Goal: Navigation & Orientation: Find specific page/section

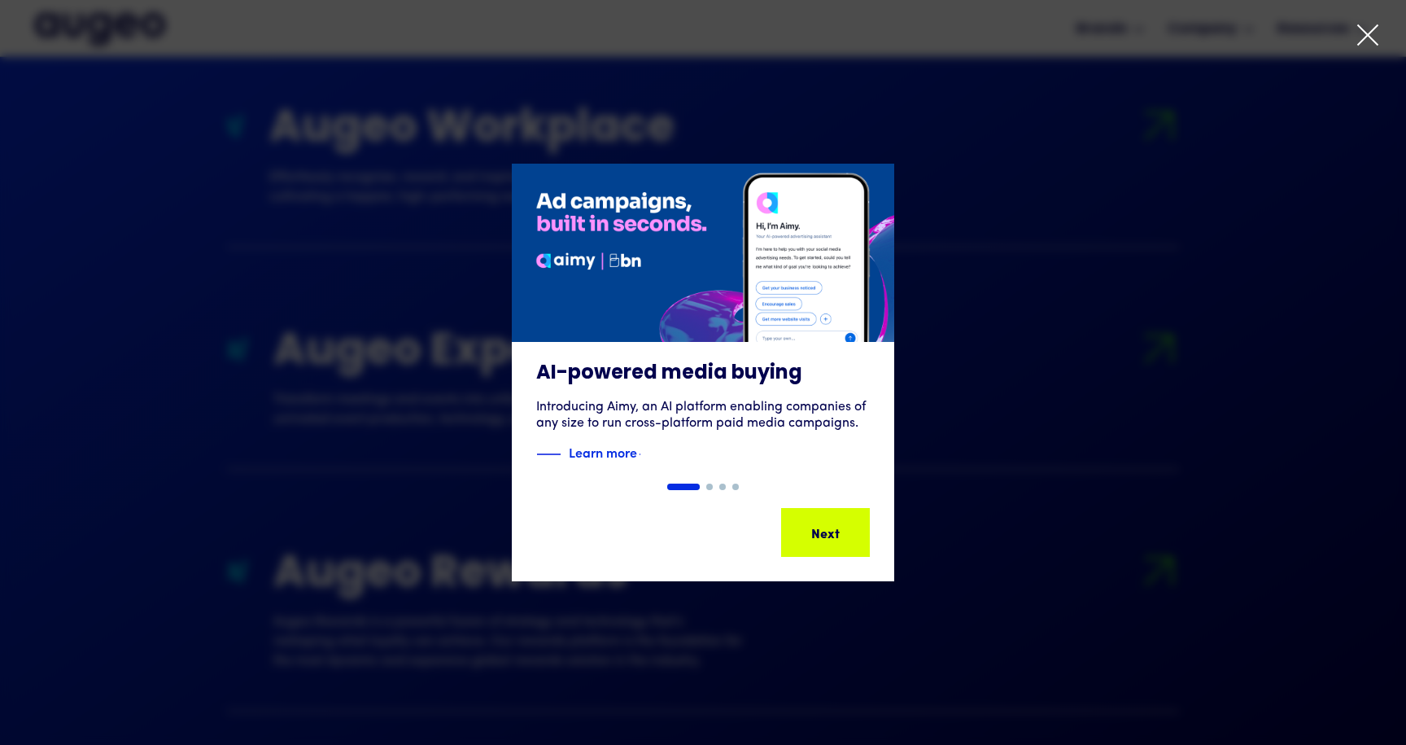
drag, startPoint x: 1370, startPoint y: 33, endPoint x: 1335, endPoint y: 33, distance: 35.8
click at [1370, 33] on icon at bounding box center [1368, 35] width 24 height 24
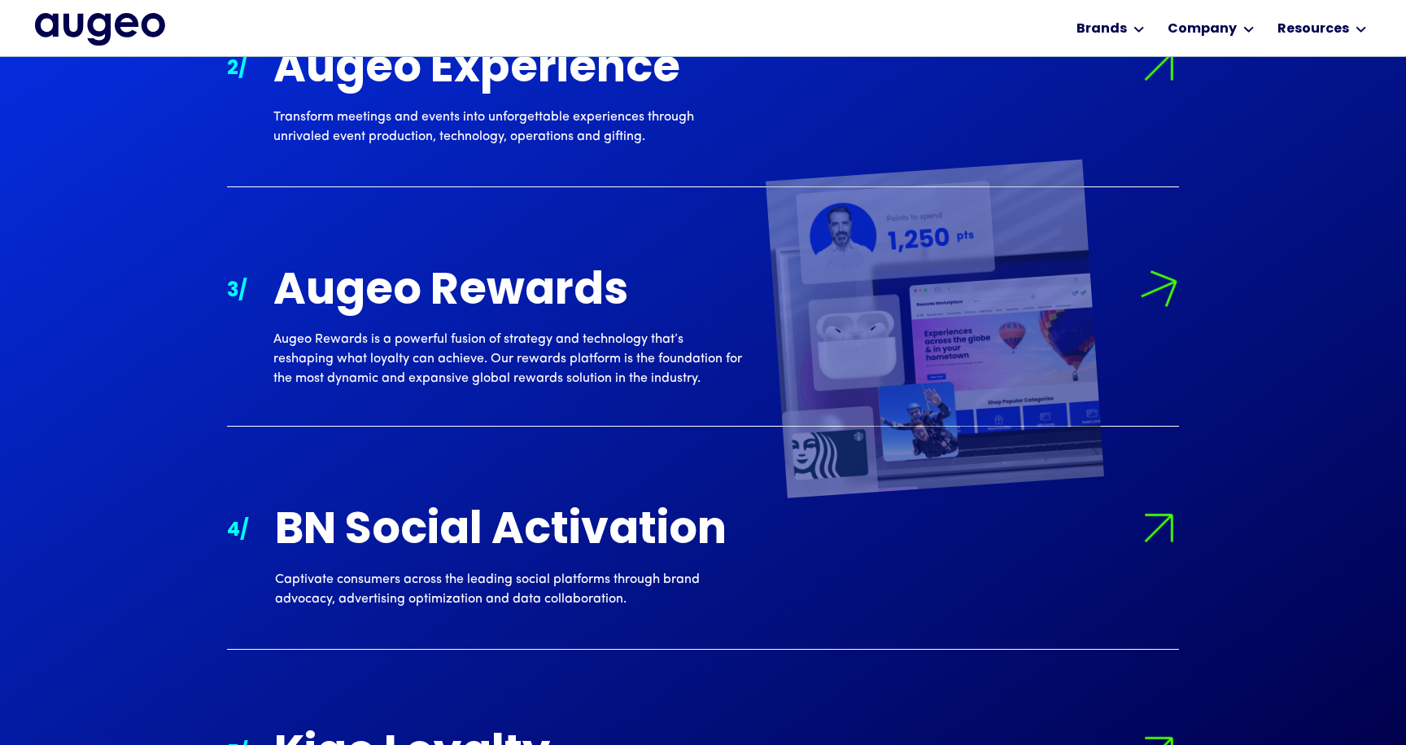
scroll to position [1945, 0]
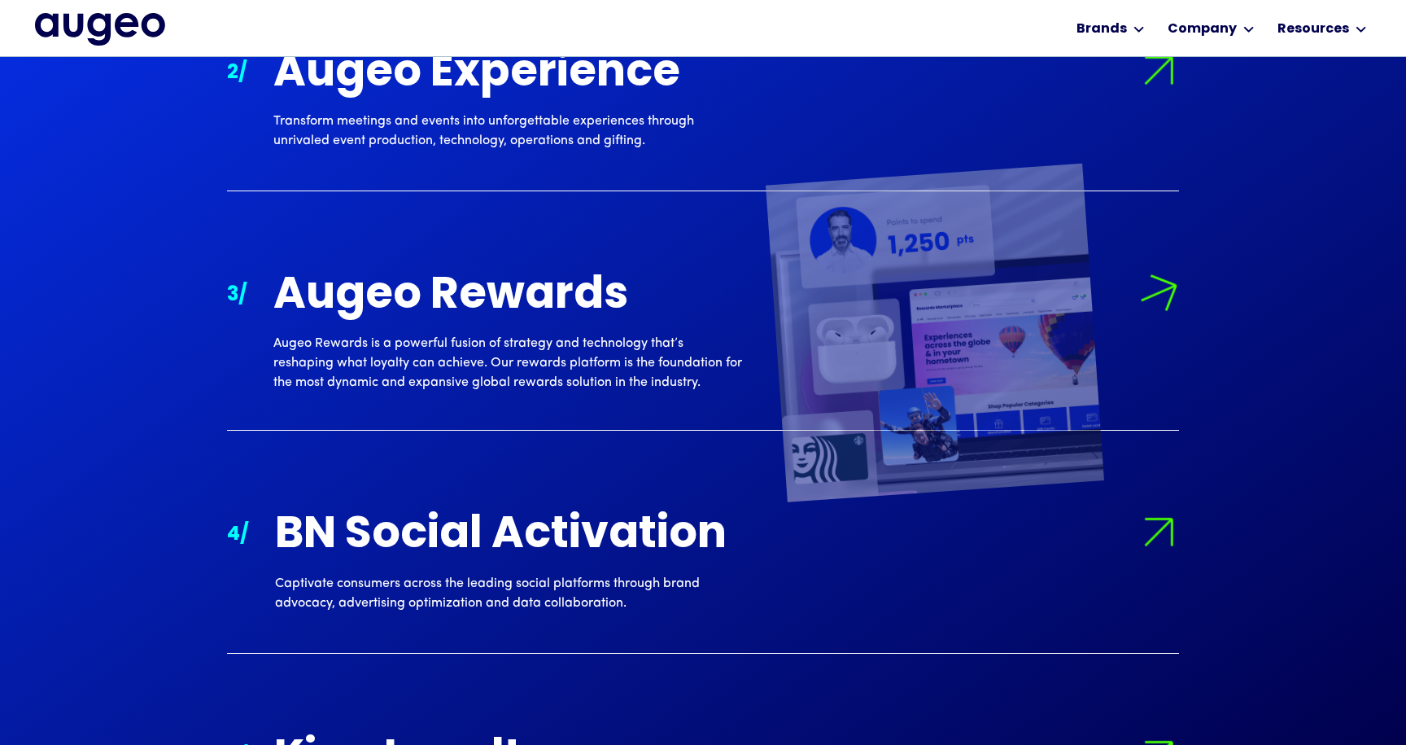
click at [535, 314] on div "Augeo Rewards" at bounding box center [507, 297] width 469 height 48
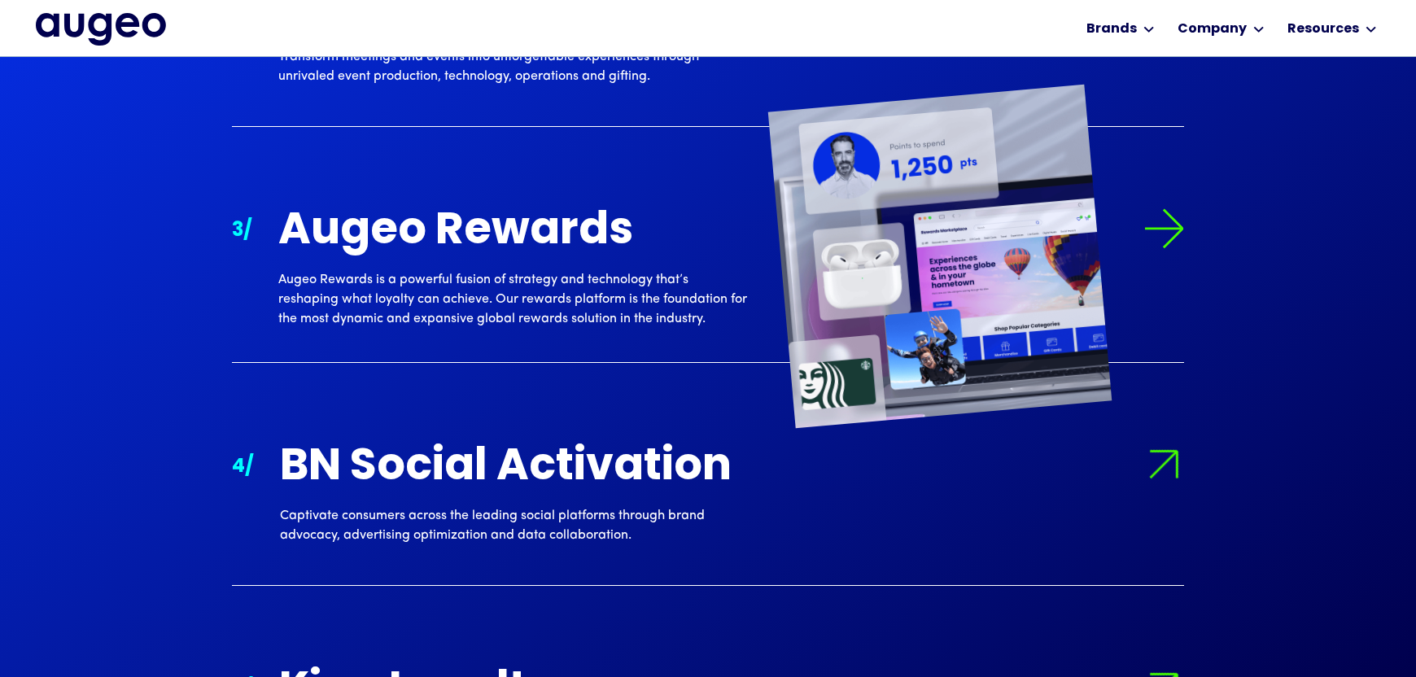
scroll to position [1942, 0]
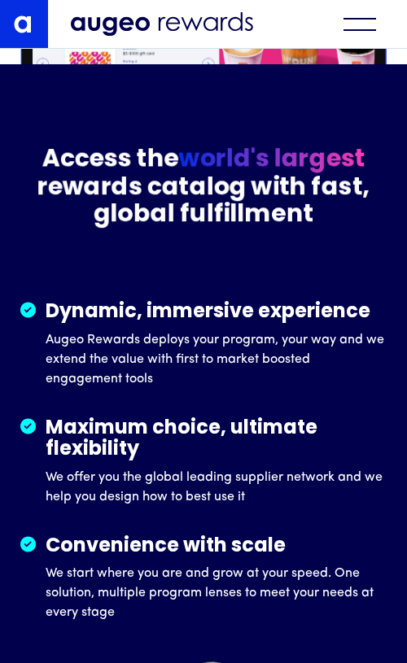
click at [357, 27] on div "menu" at bounding box center [359, 24] width 33 height 13
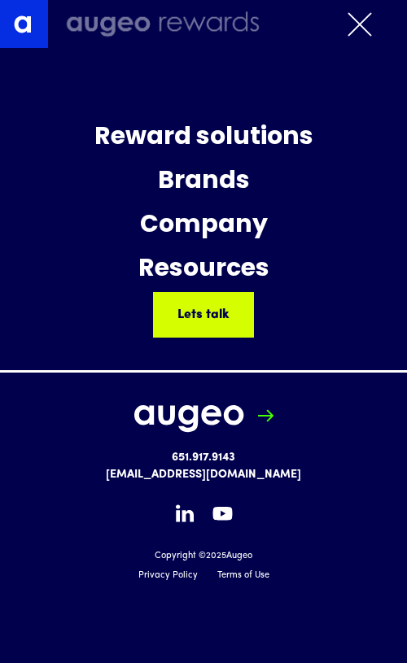
scroll to position [2718, 0]
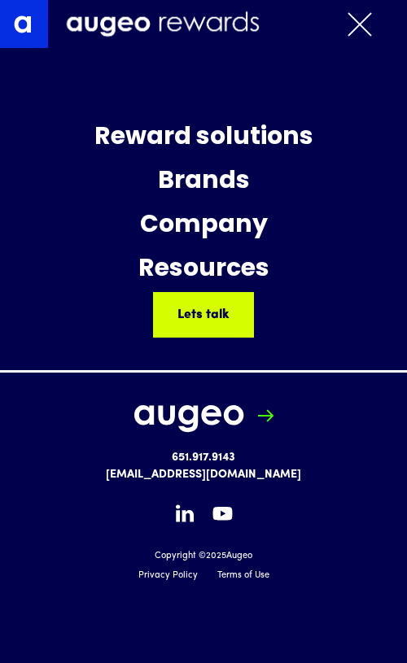
click at [216, 181] on div "Brands" at bounding box center [204, 182] width 92 height 44
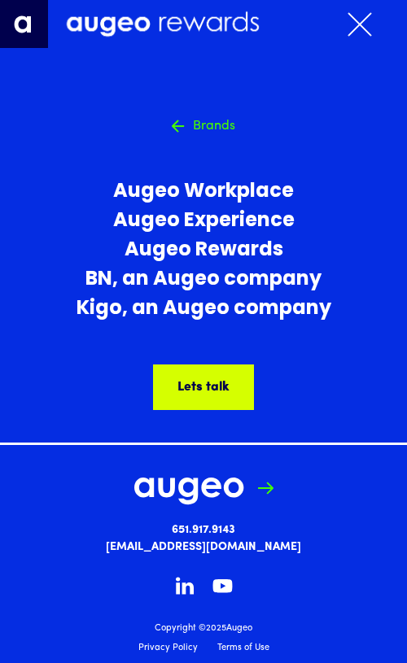
click at [216, 189] on link "Augeo Workplace" at bounding box center [203, 191] width 255 height 29
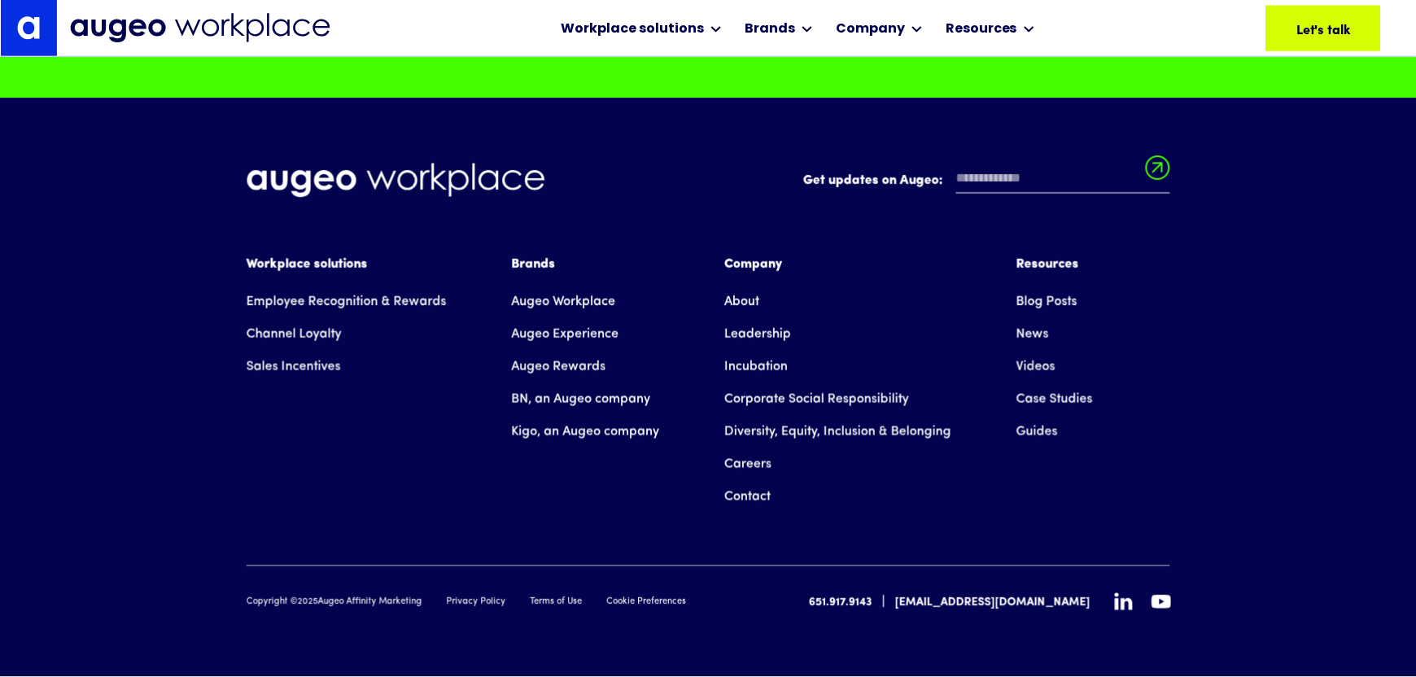
scroll to position [11767, 0]
